Goal: Task Accomplishment & Management: Use online tool/utility

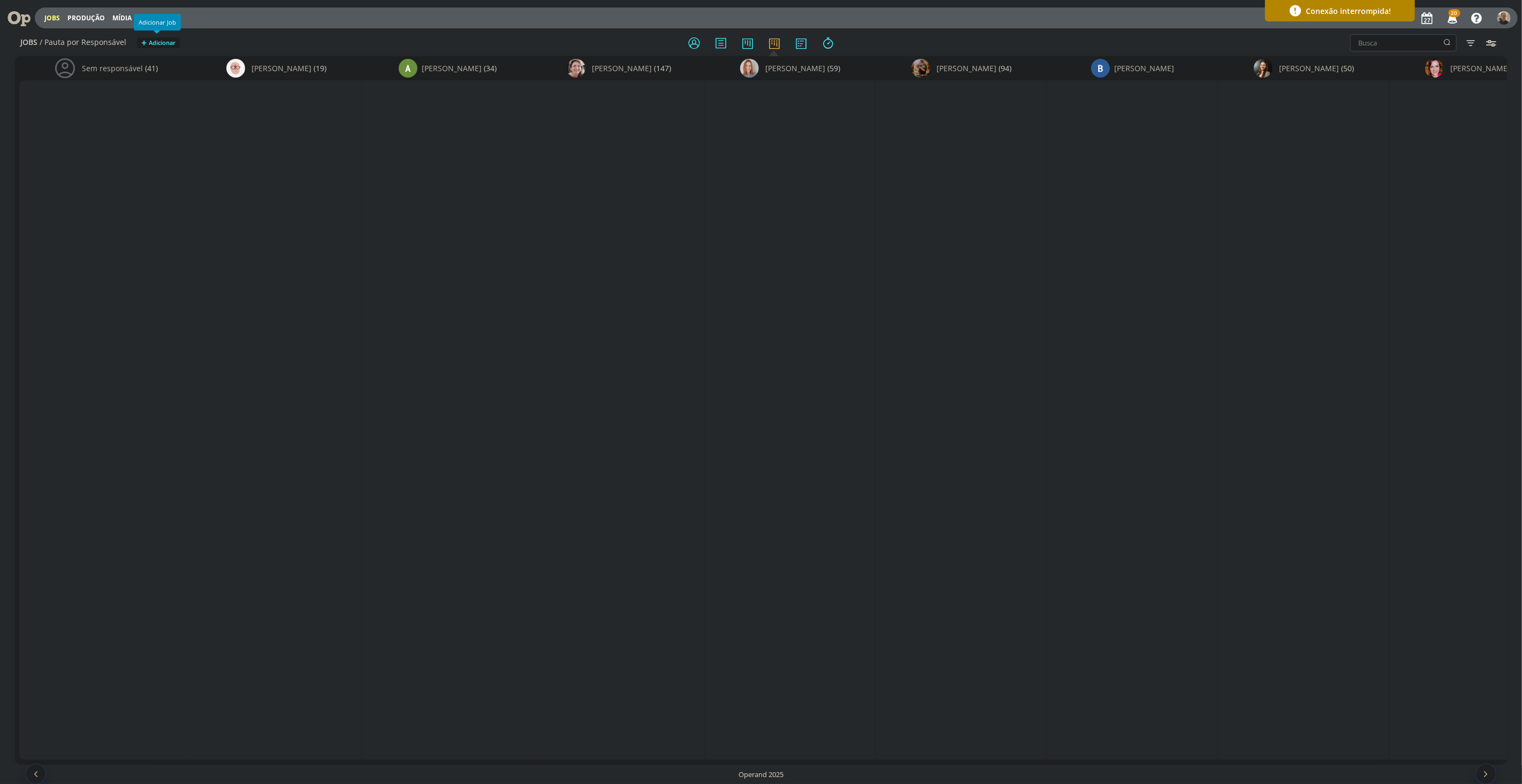
scroll to position [0, 8107]
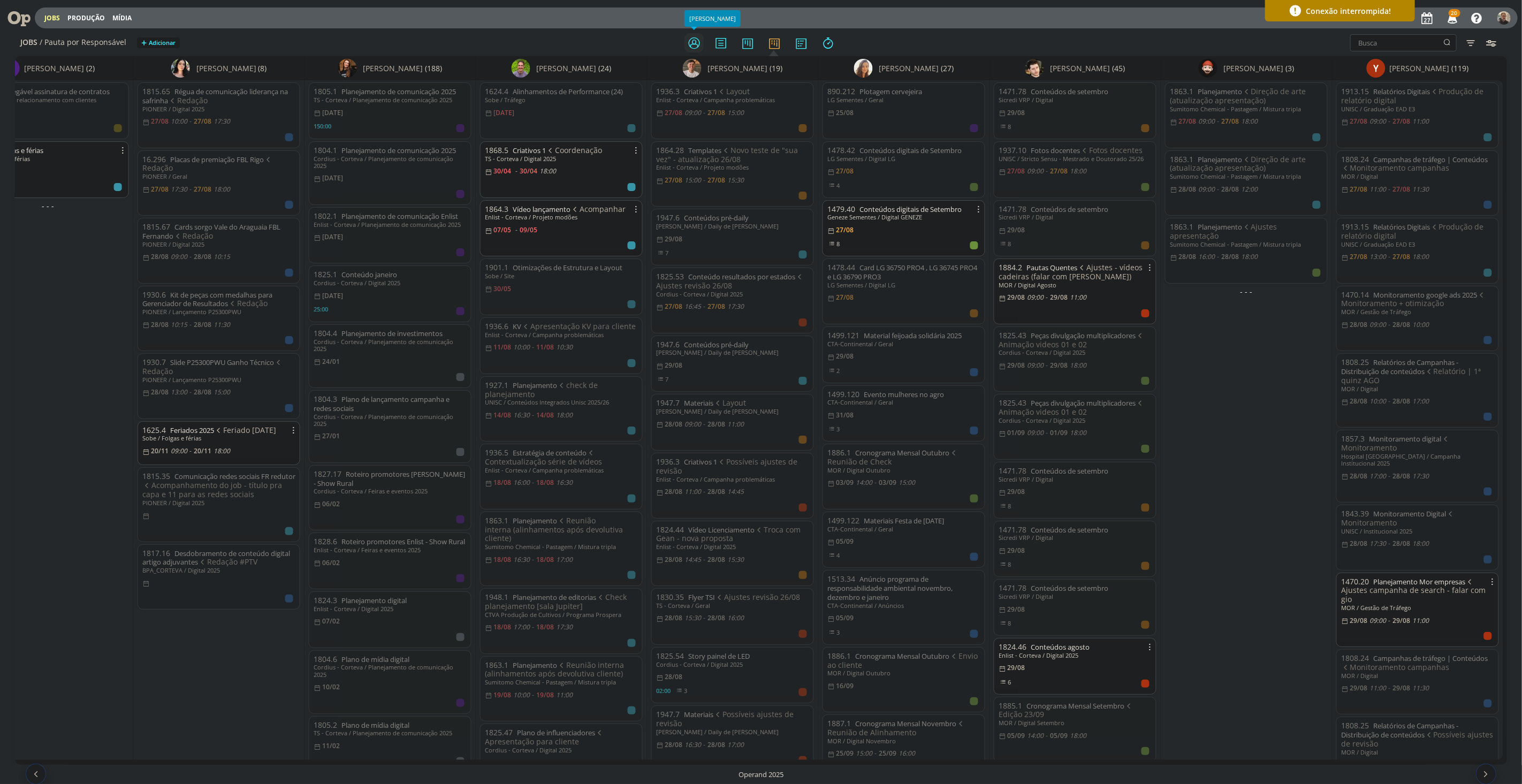
click at [692, 44] on icon at bounding box center [694, 42] width 19 height 21
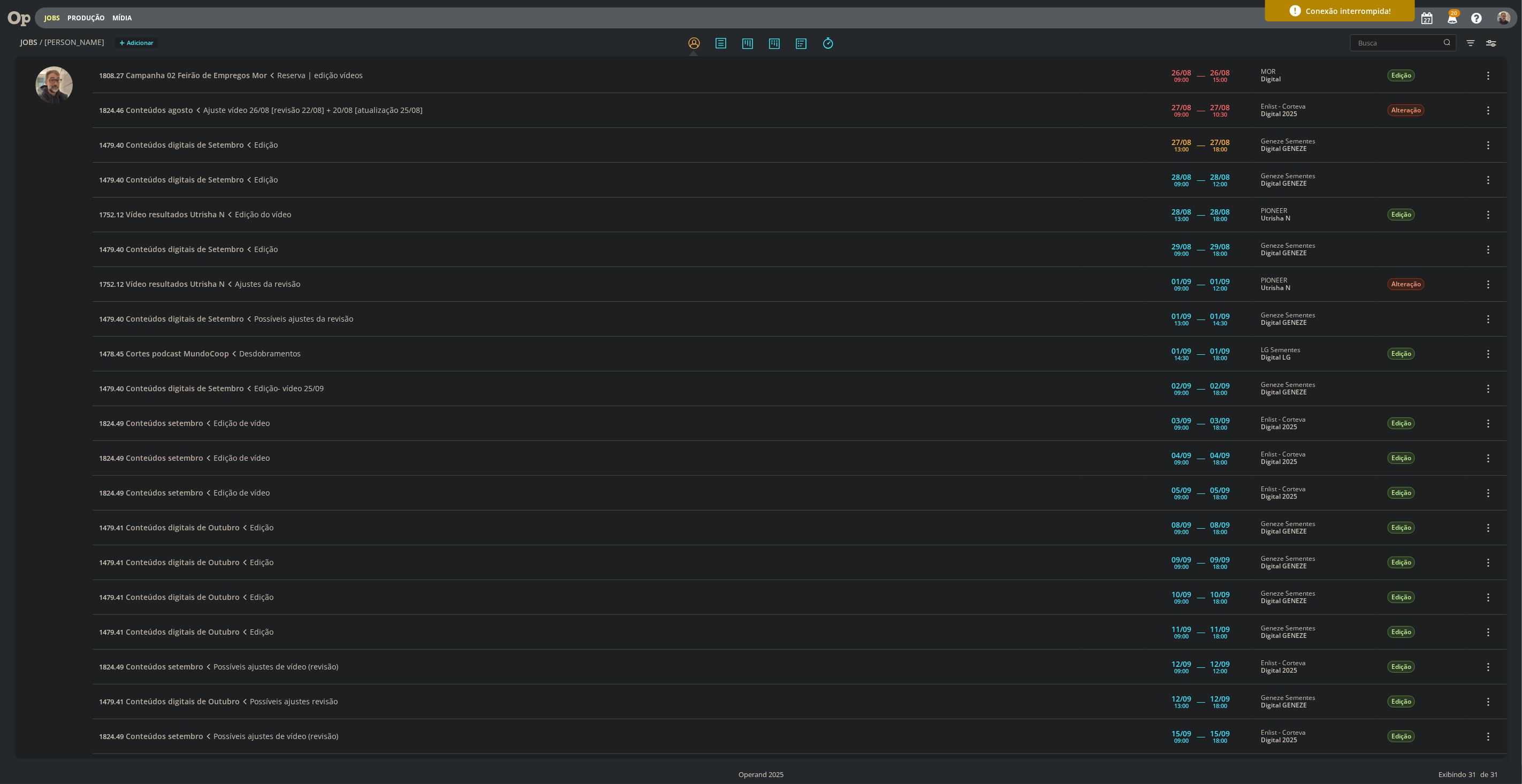
click at [20, 12] on icon at bounding box center [15, 17] width 22 height 21
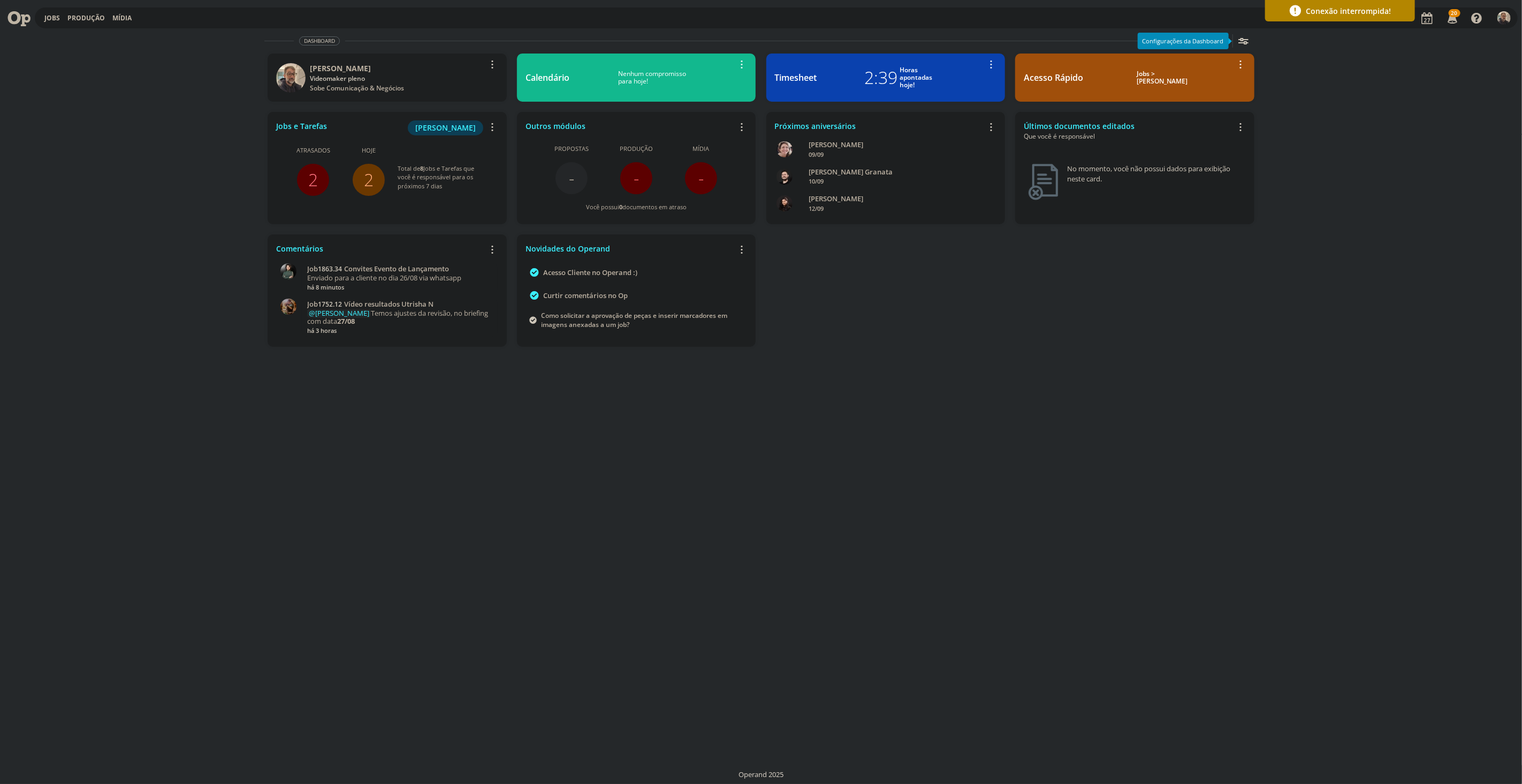
click at [309, 177] on link "2" at bounding box center [313, 180] width 9 height 23
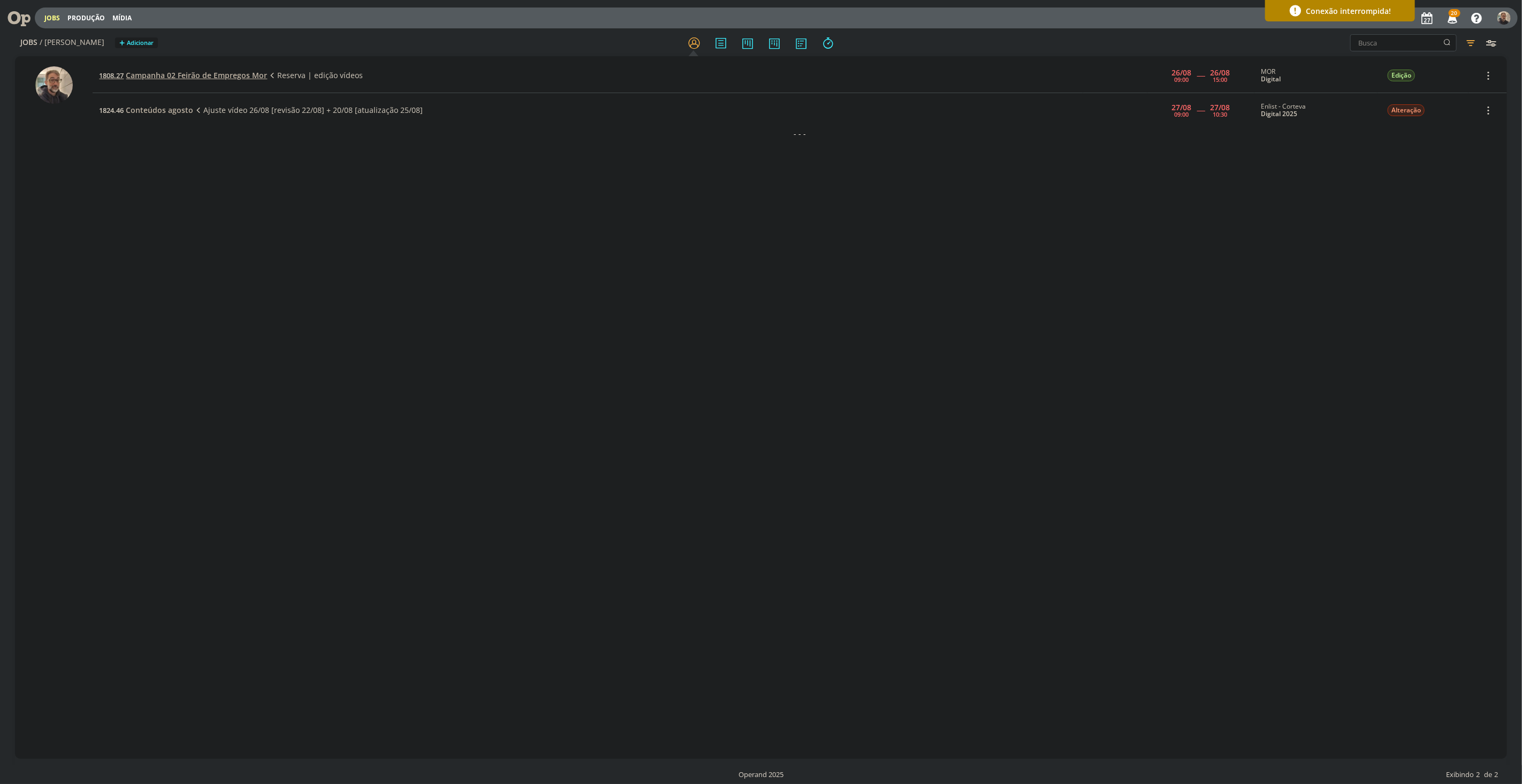
click at [157, 75] on span "Campanha 02 Feirão de Empregos Mor" at bounding box center [196, 75] width 142 height 10
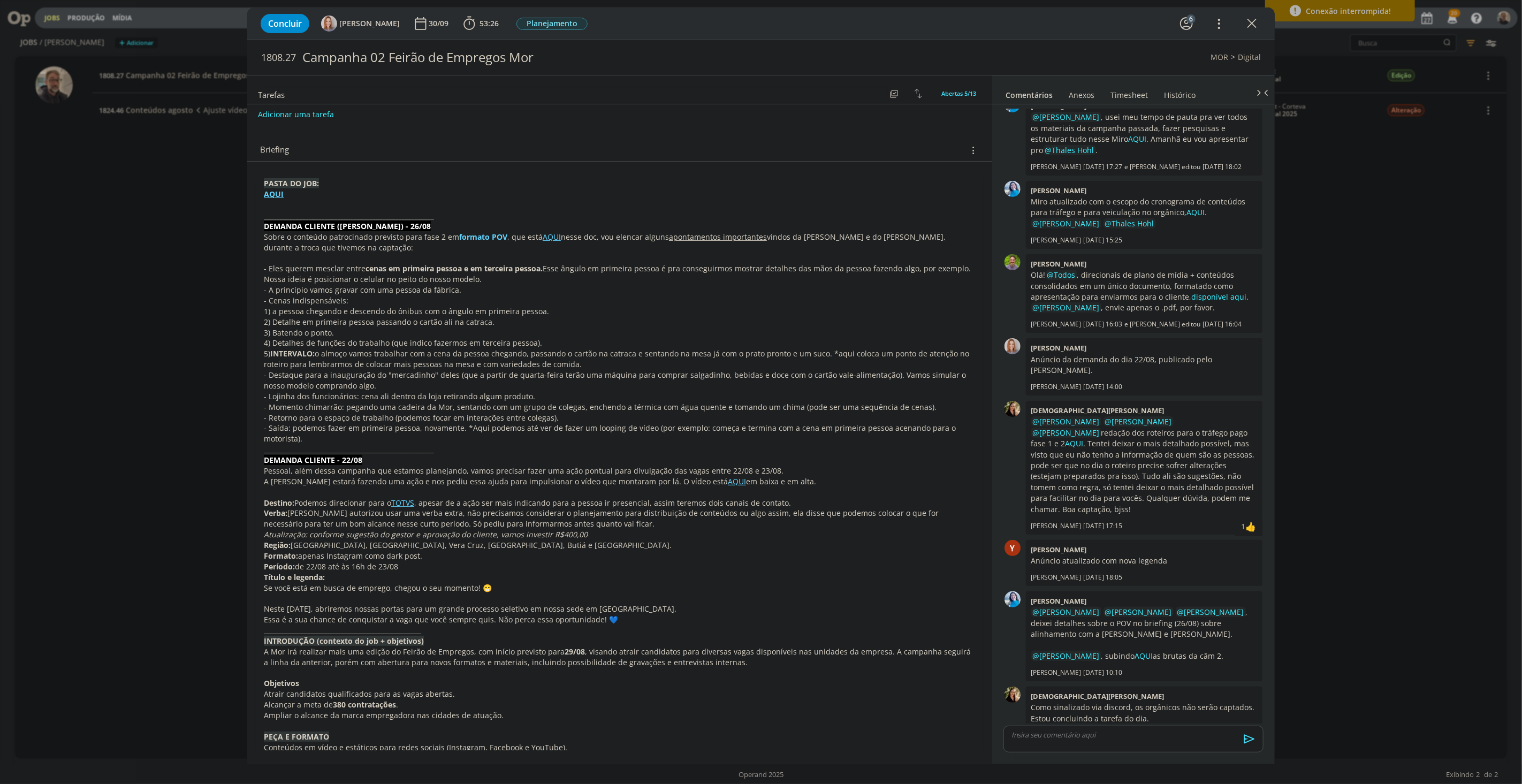
scroll to position [238, 0]
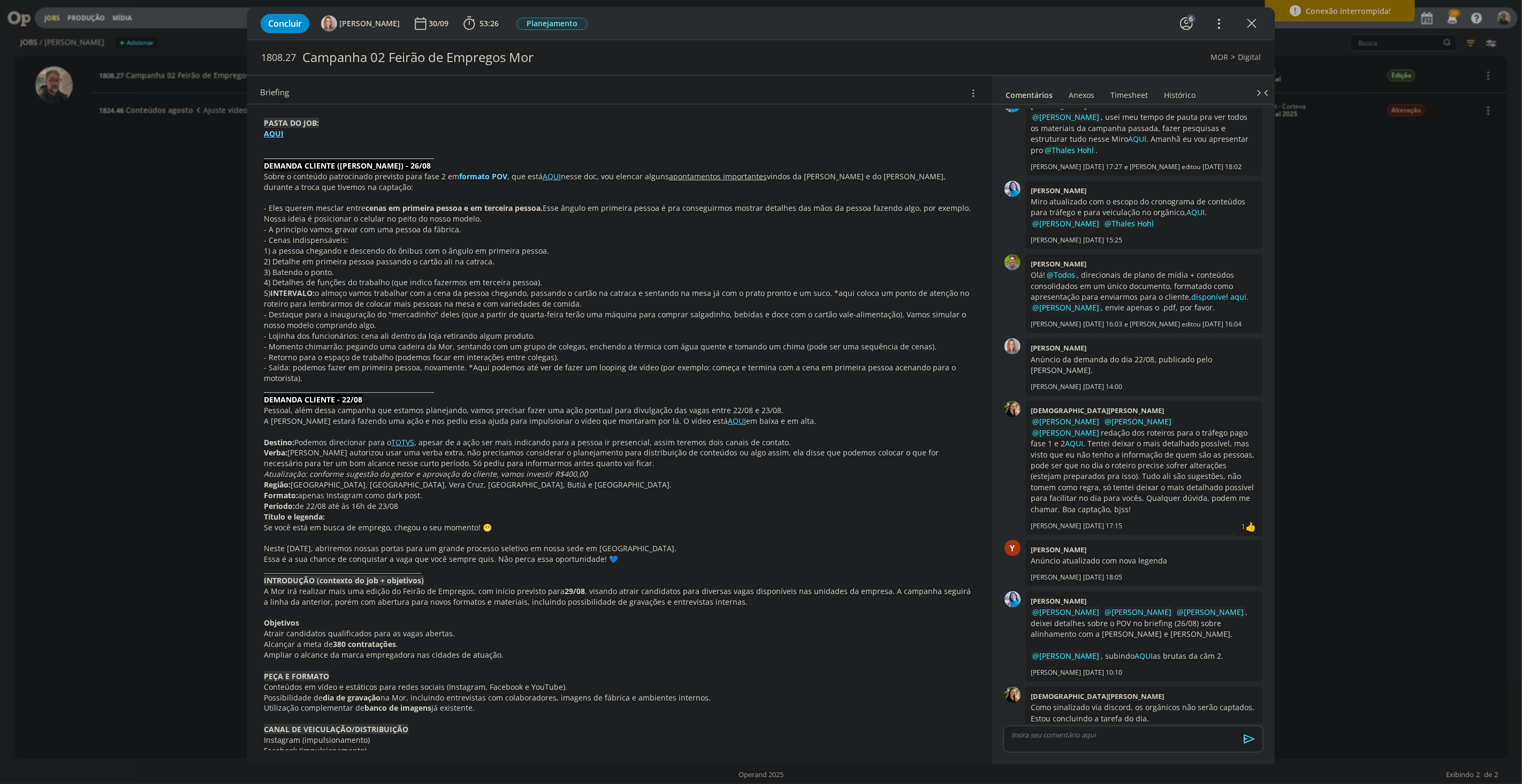
click at [405, 443] on link "TOTVS" at bounding box center [403, 442] width 23 height 10
click at [367, 461] on link "[URL][DOMAIN_NAME]" at bounding box center [372, 462] width 81 height 14
click at [86, 437] on div "Concluir [PERSON_NAME] 30/09 53:26 Iniciar Apontar Data * [DATE] Horas * 00:00 …" at bounding box center [761, 392] width 1522 height 784
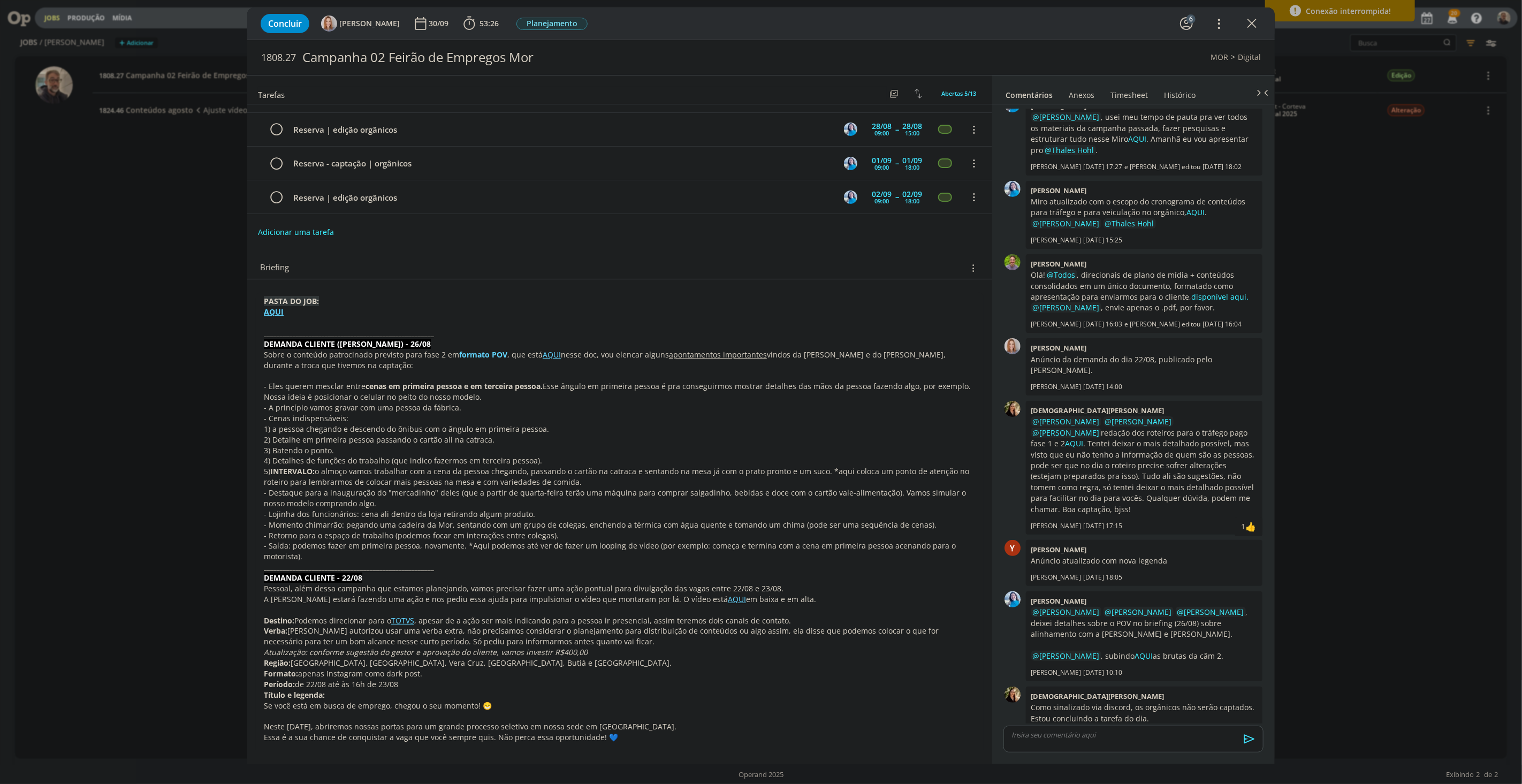
scroll to position [297, 0]
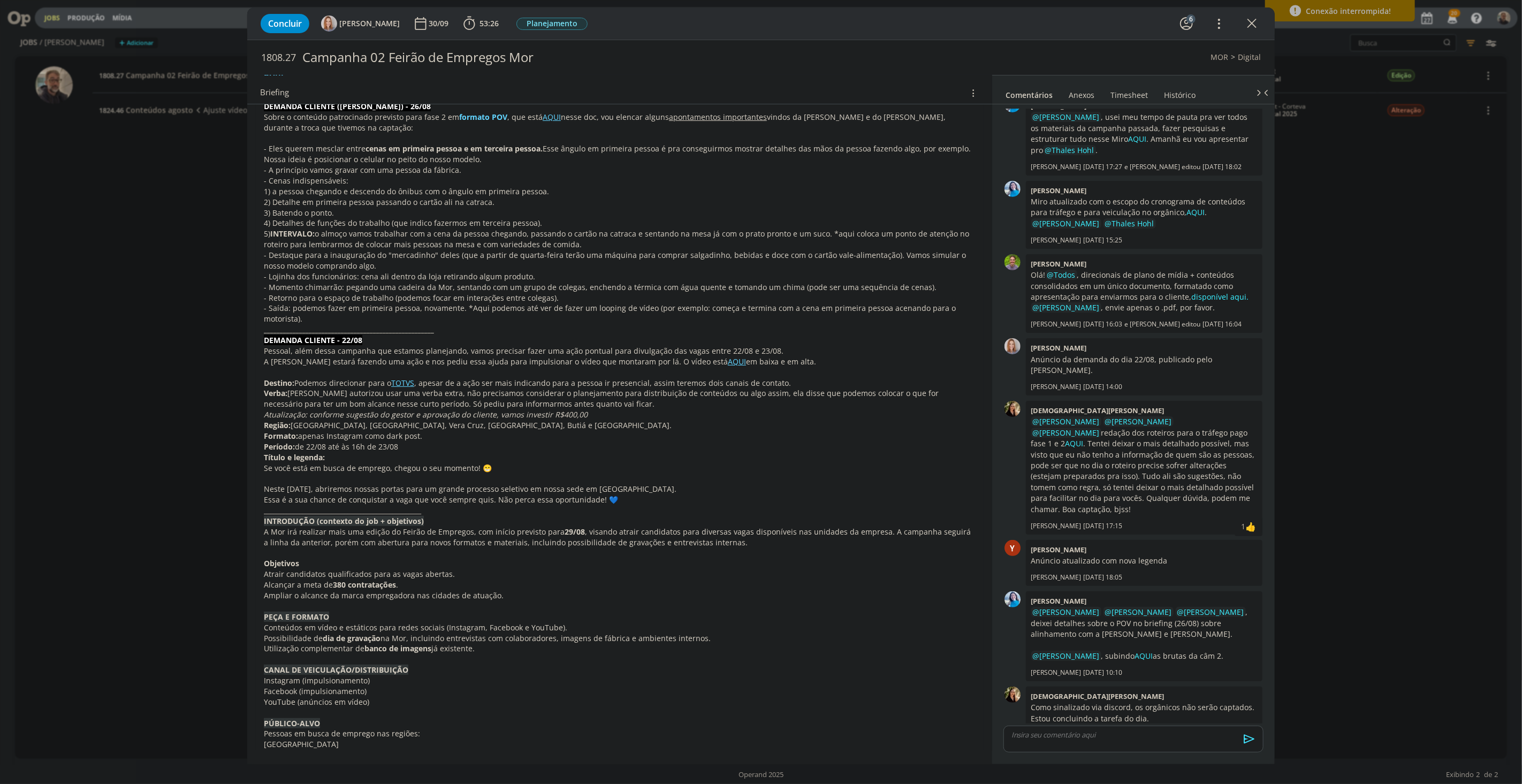
click at [728, 361] on link "AQUI" at bounding box center [736, 361] width 18 height 10
click at [677, 383] on link "[URL][DOMAIN_NAME]" at bounding box center [647, 381] width 81 height 14
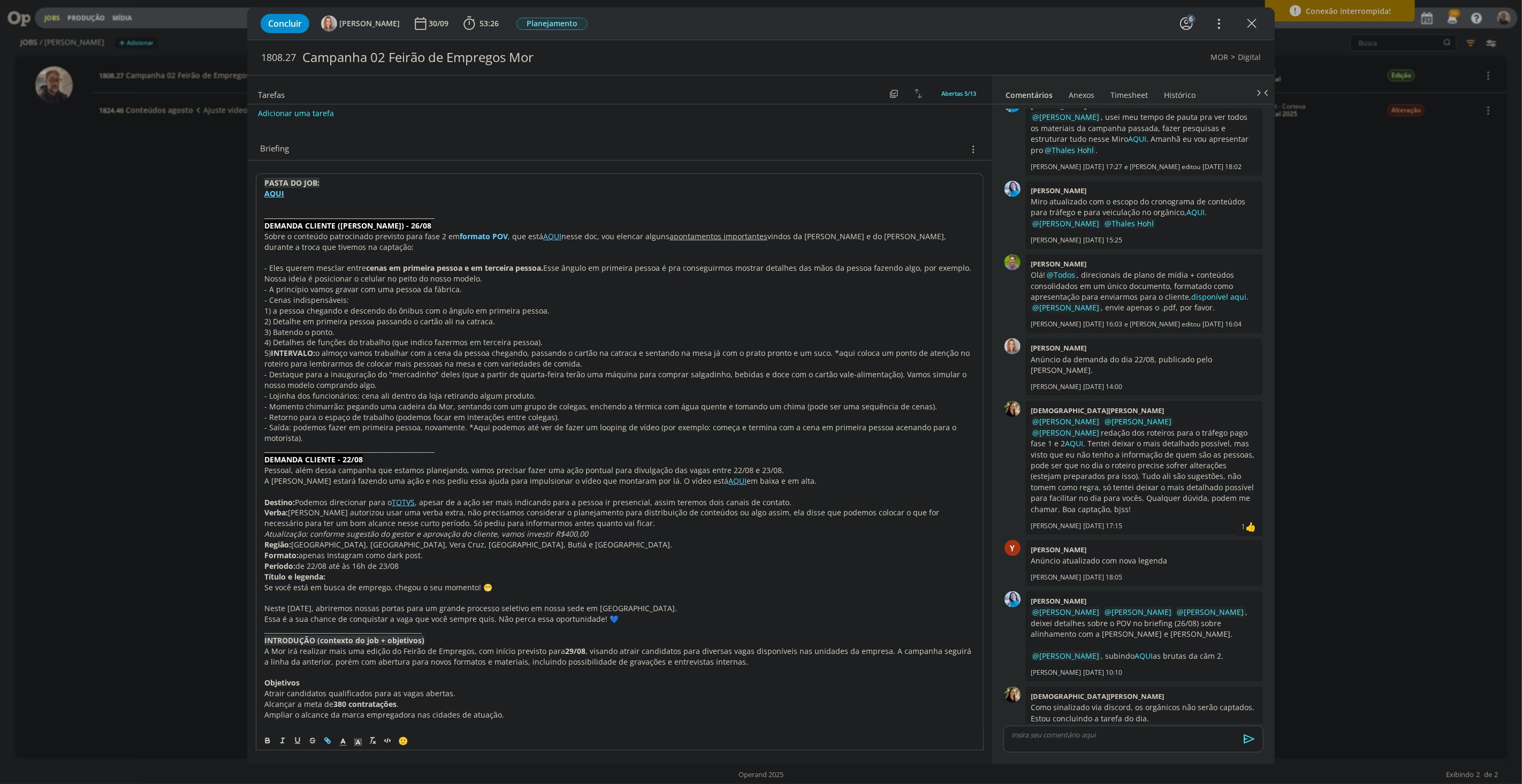
scroll to position [238, 0]
